Goal: Navigation & Orientation: Find specific page/section

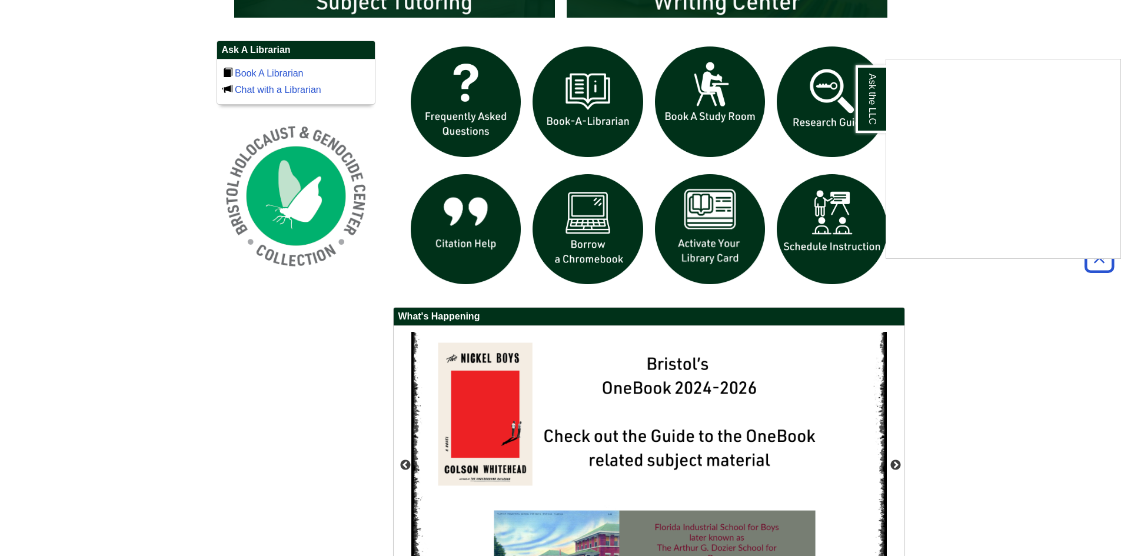
click at [919, 289] on div "Ask the LLC" at bounding box center [560, 278] width 1121 height 556
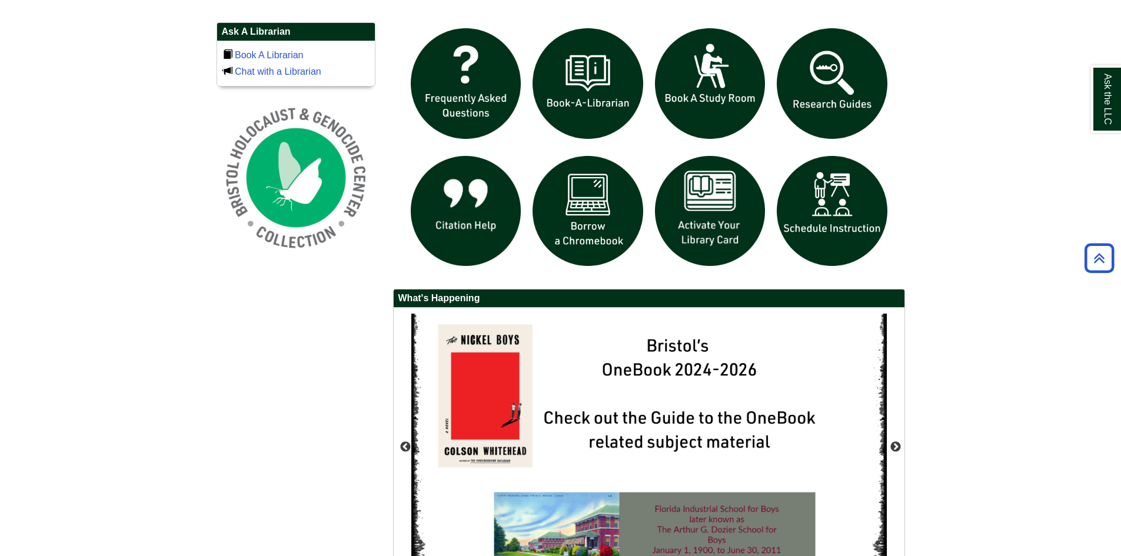
scroll to position [823, 0]
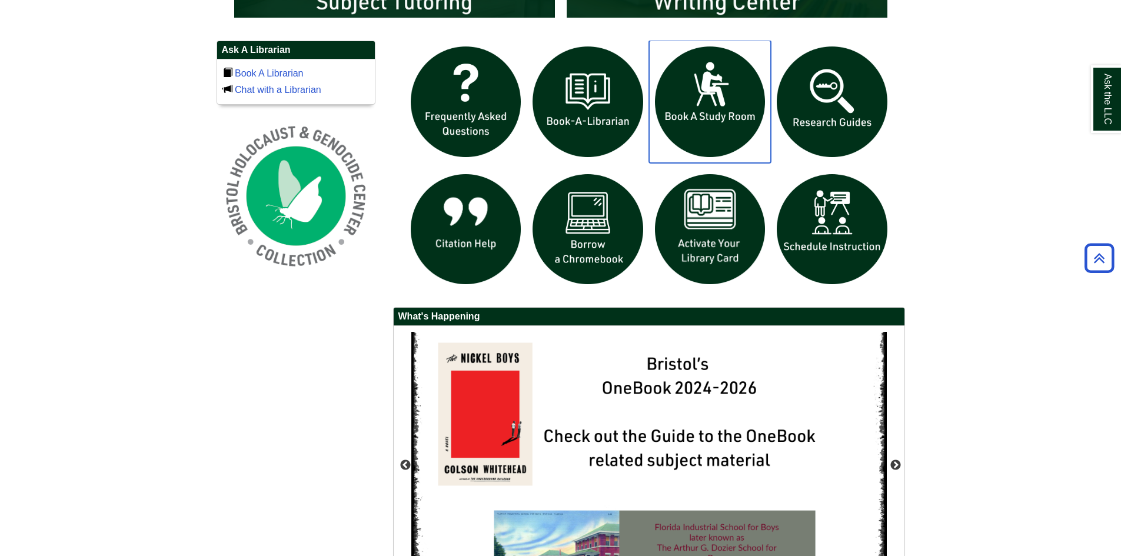
click at [708, 114] on img "slideshow" at bounding box center [710, 102] width 122 height 122
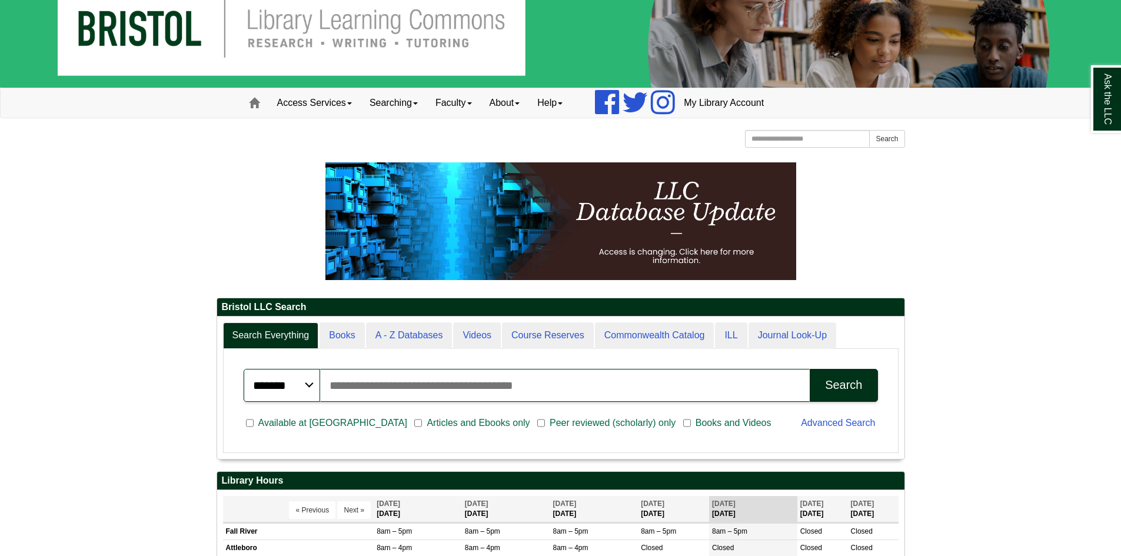
scroll to position [0, 0]
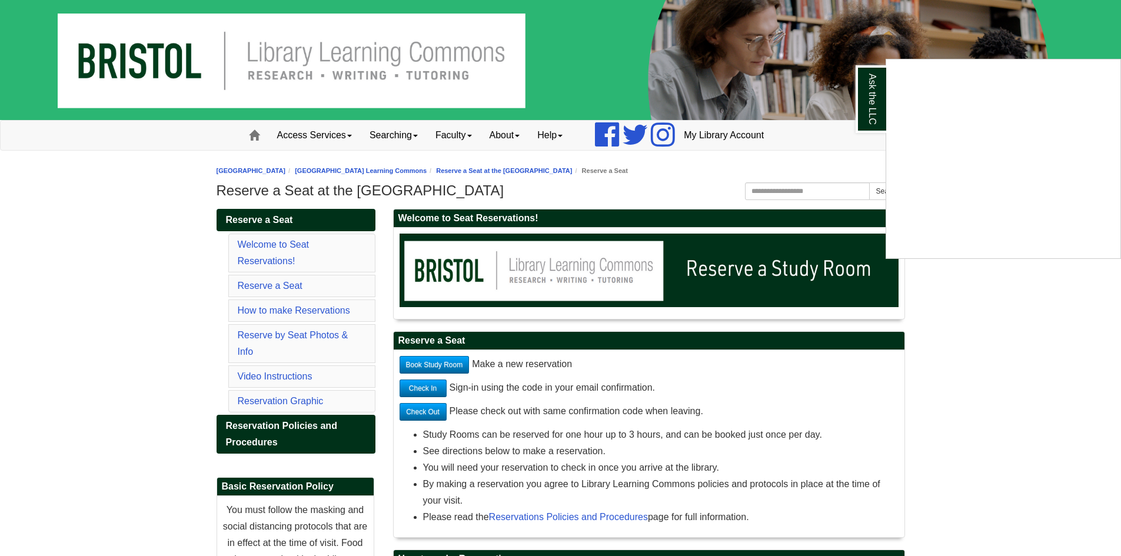
click at [110, 241] on div "Ask the LLC" at bounding box center [560, 278] width 1121 height 556
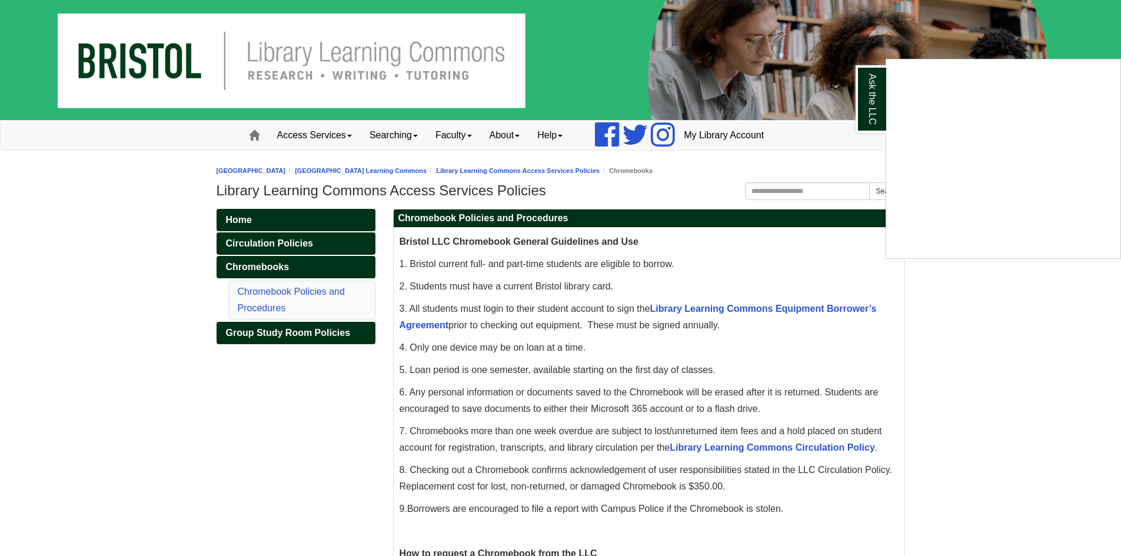
click at [1006, 376] on div "Ask the LLC" at bounding box center [560, 278] width 1121 height 556
